Goal: Transaction & Acquisition: Obtain resource

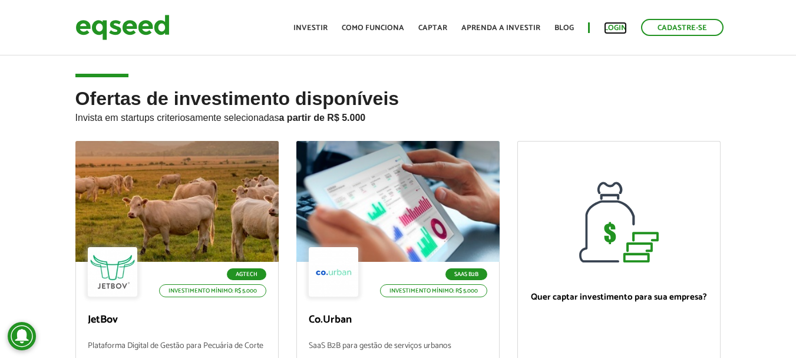
click at [618, 31] on link "Login" at bounding box center [615, 28] width 23 height 8
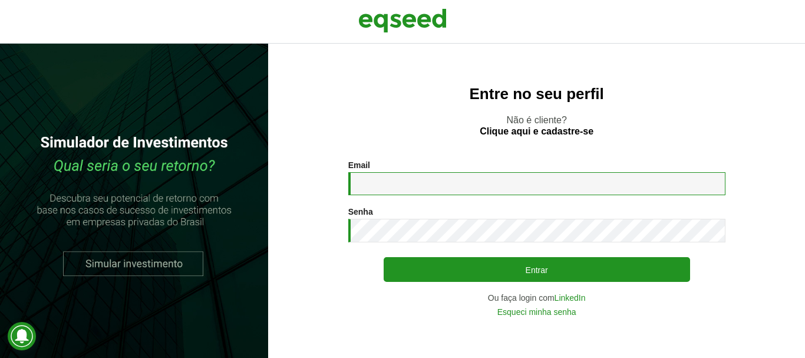
drag, startPoint x: 0, startPoint y: 0, endPoint x: 407, endPoint y: 194, distance: 450.5
click at [407, 194] on input "Email *" at bounding box center [536, 183] width 377 height 23
click at [470, 185] on input "**********" at bounding box center [536, 183] width 377 height 23
drag, startPoint x: 503, startPoint y: 180, endPoint x: 301, endPoint y: 189, distance: 202.3
click at [301, 189] on section "**********" at bounding box center [537, 238] width 490 height 156
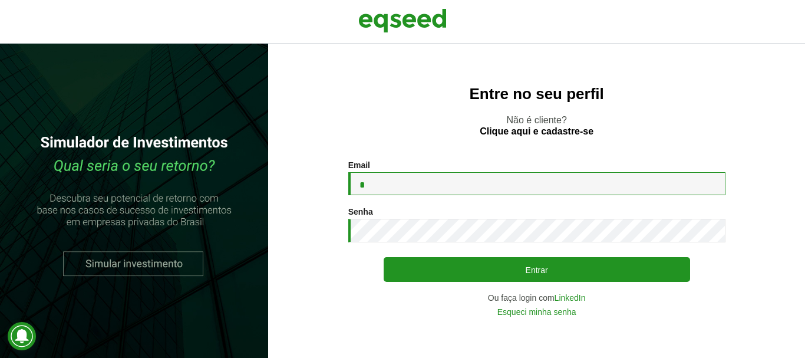
type input "**********"
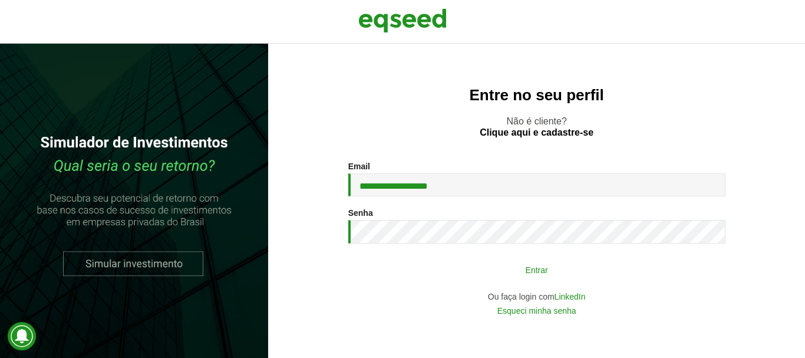
click at [458, 263] on button "Entrar" at bounding box center [537, 269] width 306 height 22
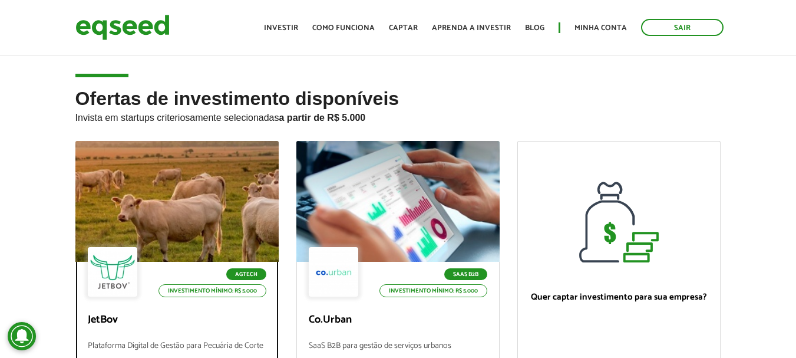
click at [202, 252] on div "Agtech Investimento mínimo: R$ 5.000" at bounding box center [177, 273] width 179 height 52
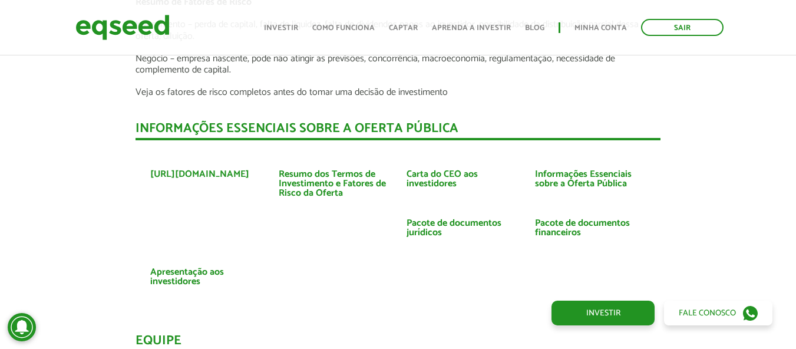
scroll to position [2620, 0]
click at [430, 220] on link "Pacote de documentos jurídicos" at bounding box center [462, 227] width 111 height 19
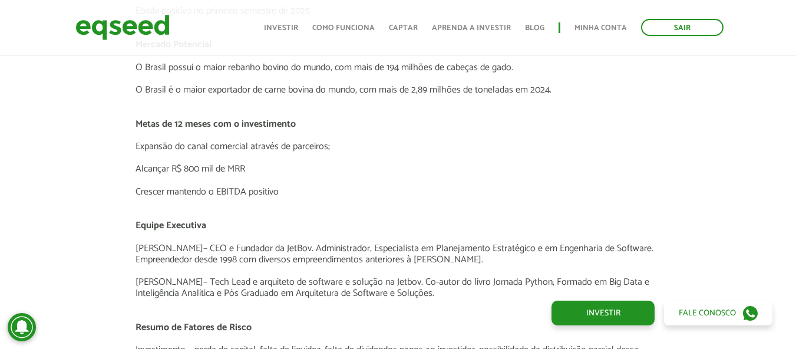
scroll to position [2293, 0]
click at [282, 28] on link "Investir" at bounding box center [281, 28] width 34 height 8
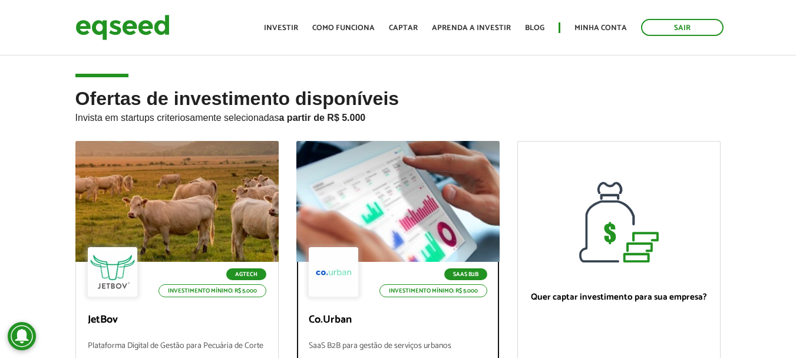
click at [374, 253] on div "SaaS B2B Investimento mínimo: R$ 5.000" at bounding box center [398, 273] width 179 height 52
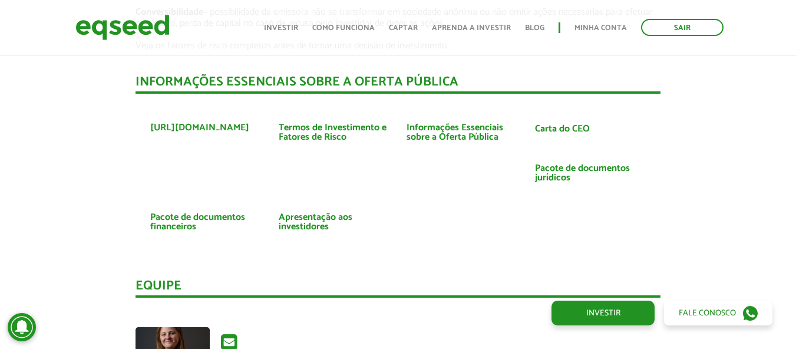
scroll to position [2351, 0]
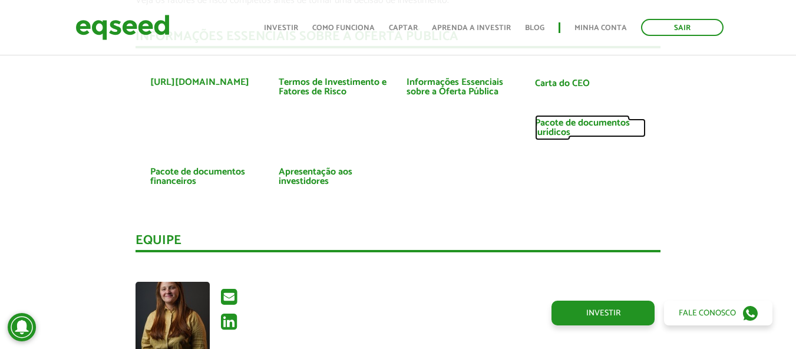
click at [545, 136] on link "Pacote de documentos jurídicos" at bounding box center [590, 127] width 111 height 19
